Goal: Task Accomplishment & Management: Manage account settings

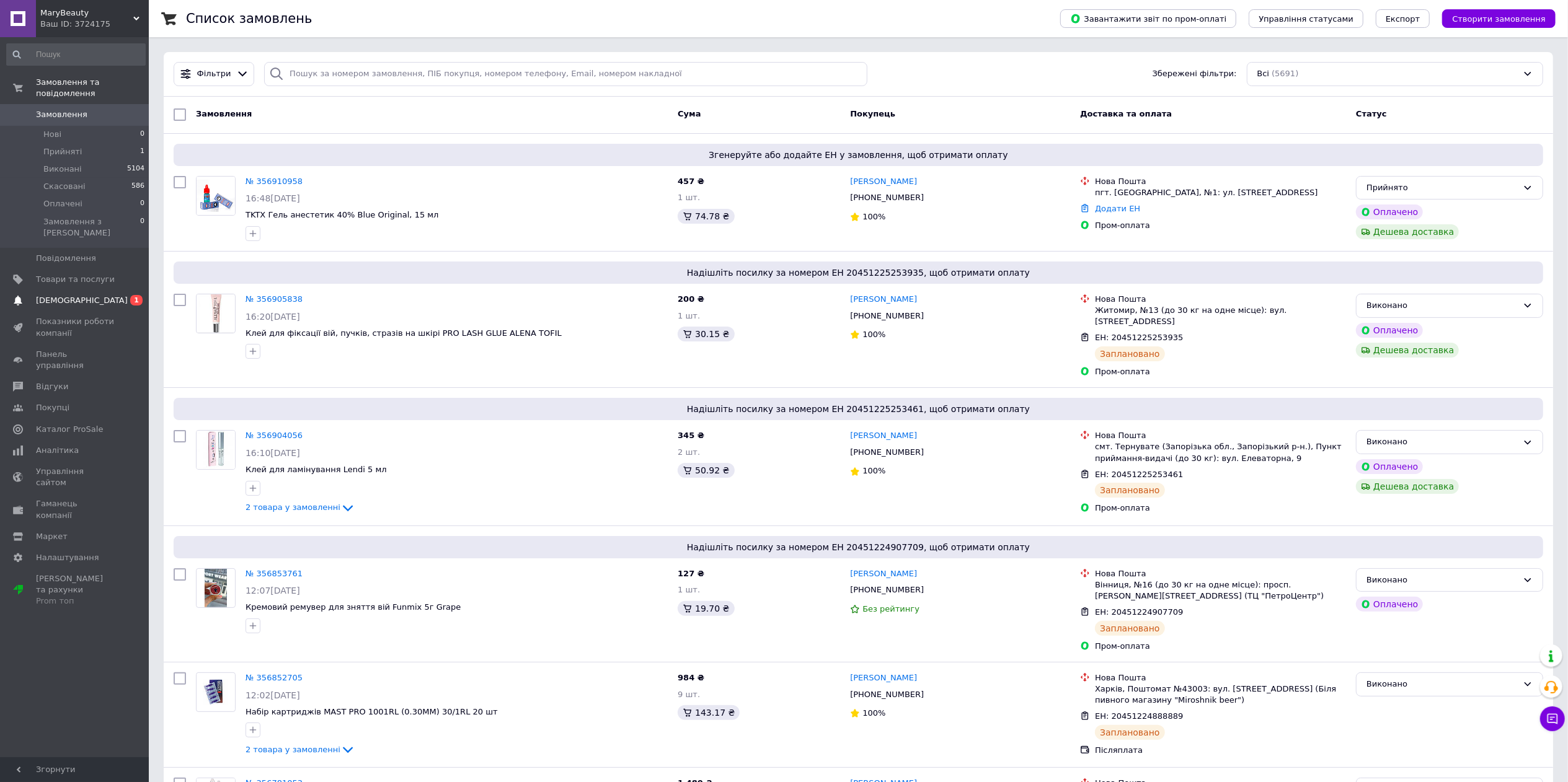
click at [77, 295] on span "[DEMOGRAPHIC_DATA]" at bounding box center [81, 301] width 91 height 11
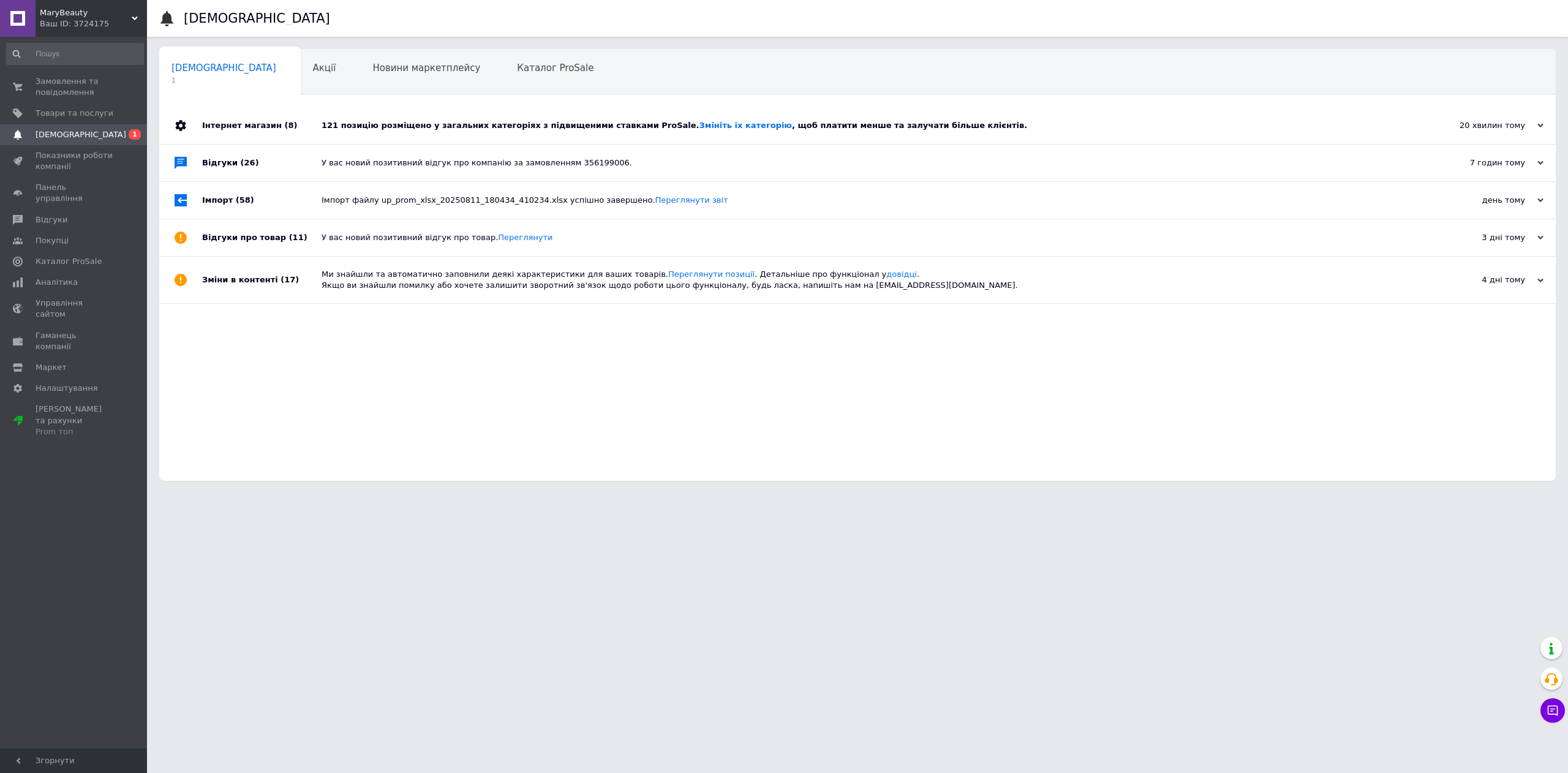
click at [509, 132] on div "121 позицію розміщено у загальних категоріях з підвищеними ставками ProSale. Зм…" at bounding box center [871, 125] width 1099 height 37
click at [506, 58] on div "Каталог ProSale 0" at bounding box center [561, 73] width 114 height 47
